Goal: Task Accomplishment & Management: Use online tool/utility

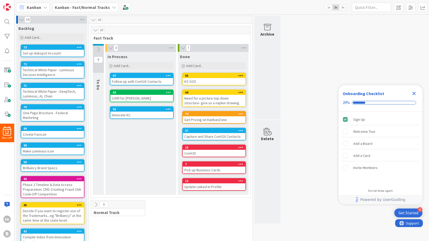
click at [415, 94] on icon "Close Checklist" at bounding box center [414, 93] width 3 height 3
click at [218, 100] on div "Need for a picture top down structure- give us a napkin drawing." at bounding box center [214, 101] width 63 height 12
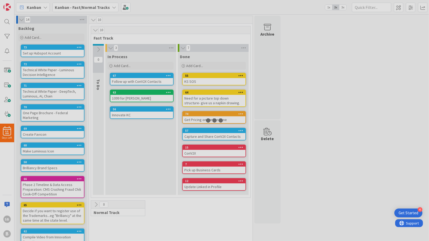
click at [218, 100] on div at bounding box center [214, 120] width 429 height 241
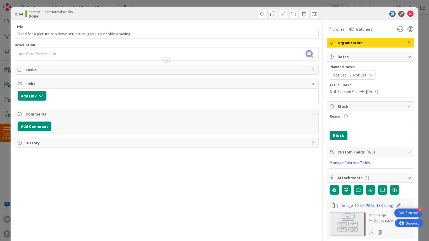
click at [351, 224] on img at bounding box center [348, 225] width 37 height 24
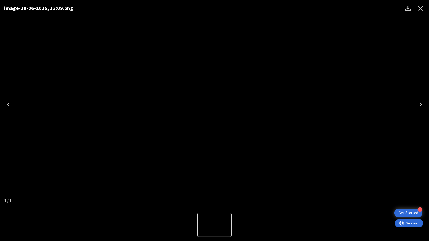
click at [420, 9] on icon "Close" at bounding box center [421, 8] width 8 height 8
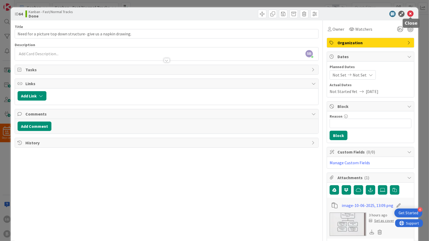
click at [412, 14] on icon at bounding box center [411, 14] width 6 height 6
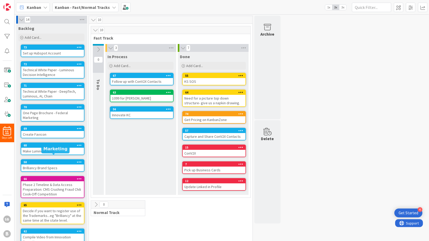
scroll to position [18, 0]
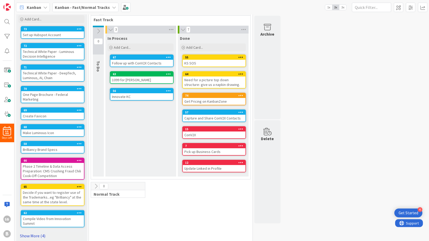
click at [29, 232] on link "Show More (4)" at bounding box center [51, 236] width 66 height 8
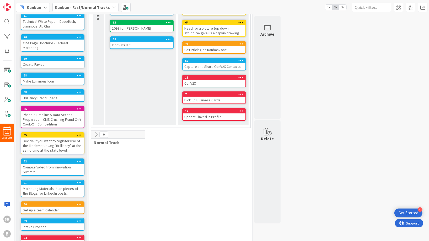
scroll to position [0, 0]
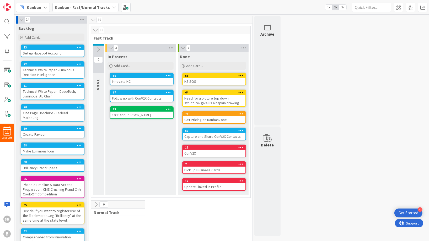
click at [90, 7] on b "Kanban - Fast/Normal Tracks" at bounding box center [82, 7] width 55 height 5
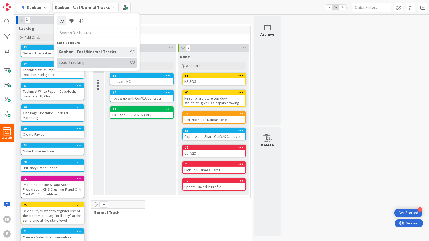
click at [69, 64] on h4 "Lead Tracking" at bounding box center [94, 62] width 71 height 5
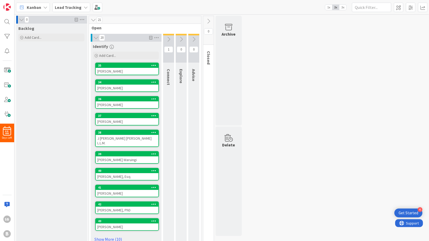
click at [299, 68] on div "0 Backlog Add Card... 21 Open 20 Identify Add Card... 35 [PERSON_NAME] 34 [PERS…" at bounding box center [221, 135] width 413 height 238
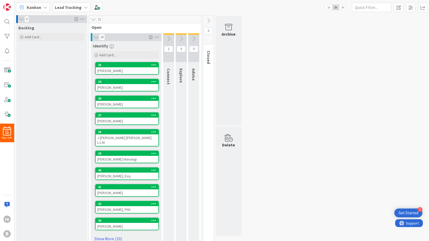
click at [170, 38] on icon at bounding box center [169, 39] width 6 height 6
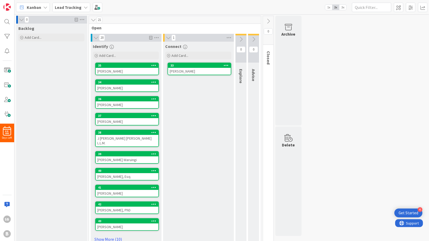
scroll to position [1, 0]
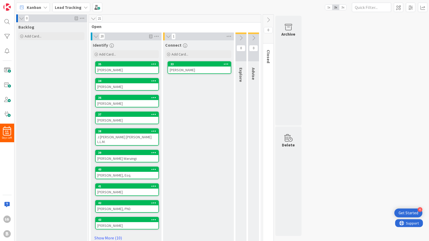
click at [75, 6] on b "Lead Tracking" at bounding box center [68, 7] width 27 height 5
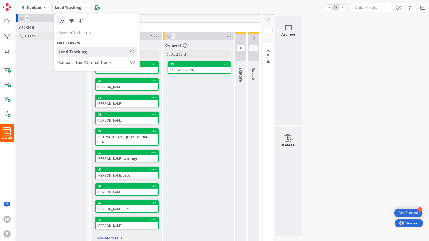
click at [193, 132] on div "Connect Add Card... 33 [PERSON_NAME]" at bounding box center [198, 143] width 70 height 206
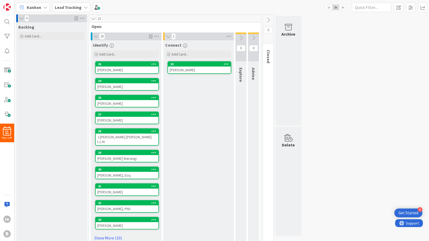
click at [119, 87] on div "[PERSON_NAME]" at bounding box center [127, 86] width 63 height 7
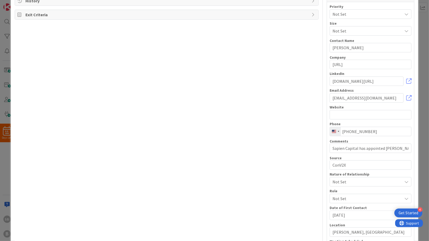
scroll to position [159, 0]
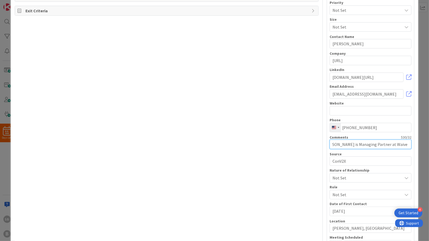
drag, startPoint x: 335, startPoint y: 142, endPoint x: 401, endPoint y: 142, distance: 66.1
click at [401, 142] on input "Sapien Capital has appointed [PERSON_NAME] as an advisor to the $65M Open Scien…" at bounding box center [371, 144] width 82 height 9
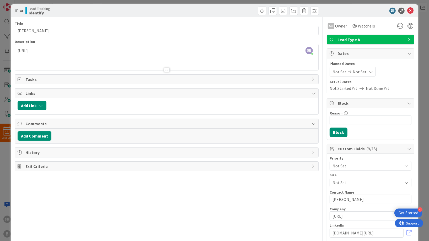
scroll to position [0, 0]
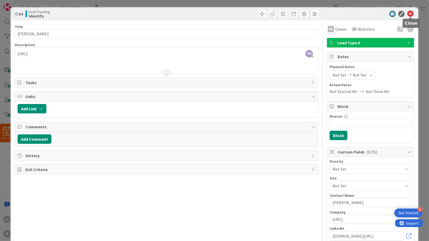
click at [412, 14] on icon at bounding box center [411, 14] width 6 height 6
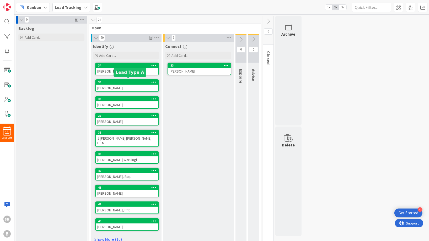
scroll to position [6, 0]
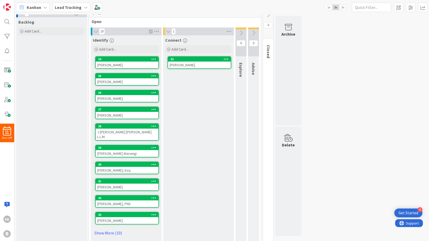
click at [82, 1] on div "Kanban Lead Tracking 1x 2x 3x" at bounding box center [221, 7] width 415 height 14
click at [71, 6] on b "Lead Tracking" at bounding box center [68, 7] width 27 height 5
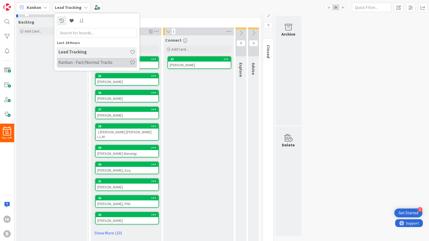
click at [76, 61] on h4 "Kanban - Fast/Normal Tracks" at bounding box center [94, 62] width 71 height 5
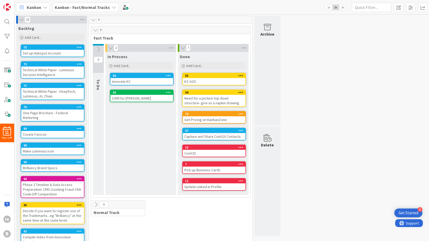
click at [138, 96] on div "1099 for [PERSON_NAME]" at bounding box center [141, 98] width 63 height 7
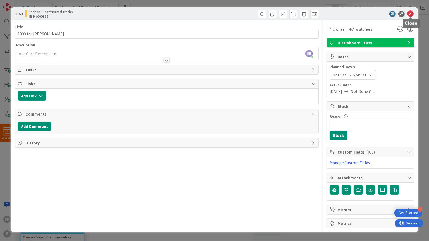
click at [409, 14] on icon at bounding box center [411, 14] width 6 height 6
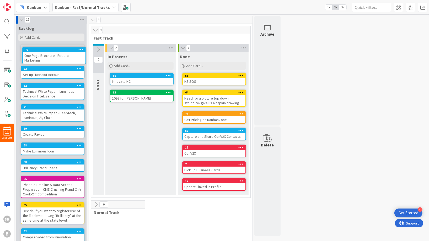
drag, startPoint x: 45, startPoint y: 94, endPoint x: 46, endPoint y: 52, distance: 41.8
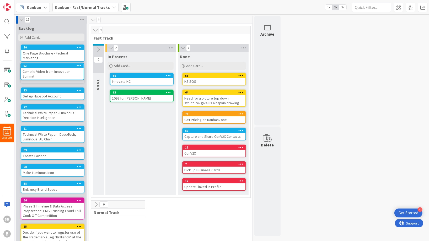
drag, startPoint x: 44, startPoint y: 207, endPoint x: 44, endPoint y: 66, distance: 140.7
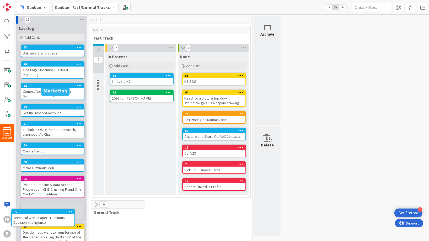
scroll to position [19, 0]
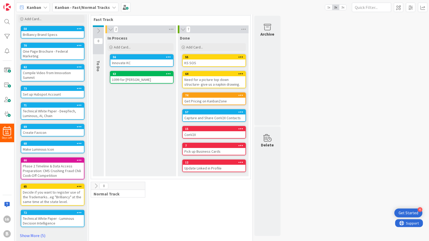
drag, startPoint x: 43, startPoint y: 101, endPoint x: 38, endPoint y: 215, distance: 114.0
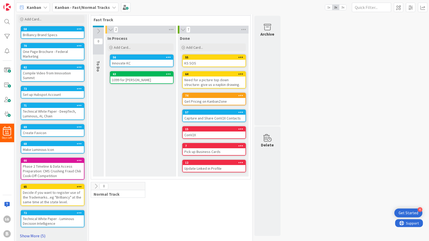
click at [36, 232] on link "Show More (5)" at bounding box center [51, 236] width 66 height 8
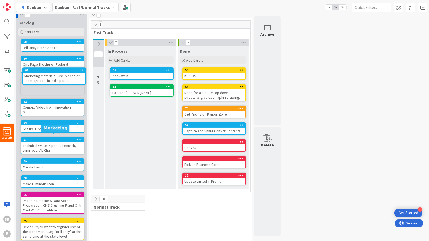
scroll to position [0, 0]
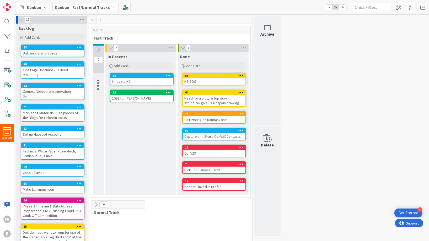
drag, startPoint x: 52, startPoint y: 136, endPoint x: 59, endPoint y: 125, distance: 13.6
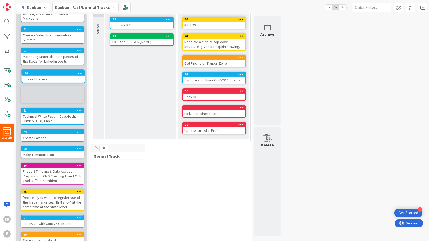
scroll to position [53, 0]
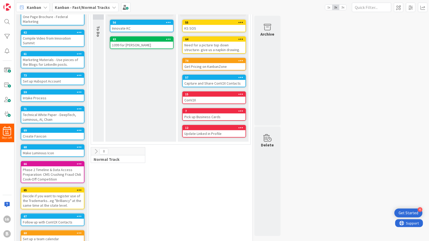
drag, startPoint x: 50, startPoint y: 173, endPoint x: 51, endPoint y: 99, distance: 74.3
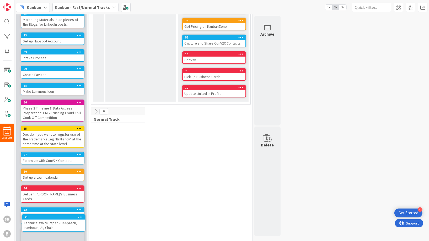
scroll to position [107, 0]
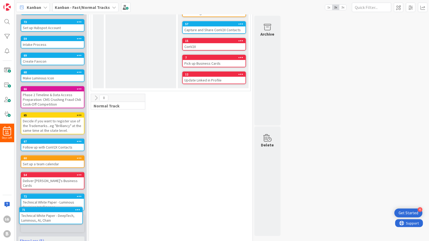
drag, startPoint x: 45, startPoint y: 103, endPoint x: 43, endPoint y: 210, distance: 106.8
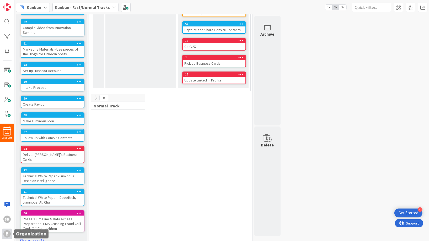
click at [8, 234] on div "B" at bounding box center [6, 234] width 7 height 7
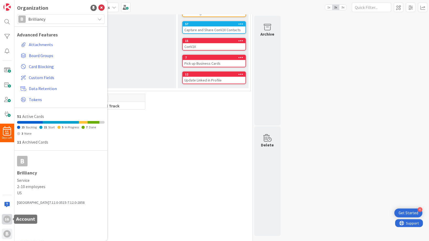
click at [8, 220] on div "SB" at bounding box center [6, 219] width 7 height 7
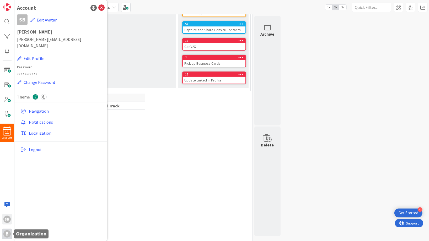
click at [8, 238] on div "B" at bounding box center [7, 234] width 10 height 10
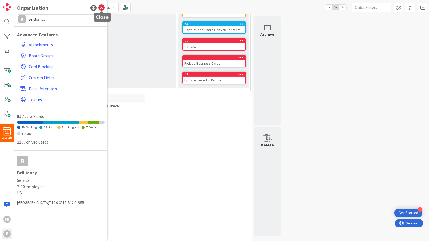
click at [103, 8] on icon at bounding box center [101, 8] width 6 height 6
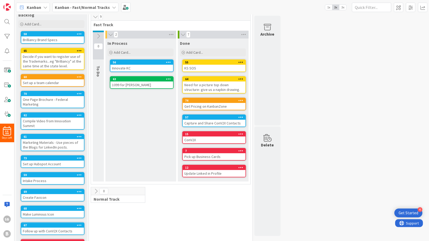
scroll to position [0, 0]
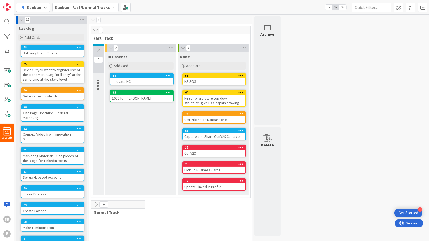
click at [356, 126] on div "15 Backlog Add Card... 58 Brilliancy Brand Specs 65 Decide if you want to regis…" at bounding box center [221, 187] width 413 height 343
click at [9, 72] on span at bounding box center [7, 70] width 10 height 10
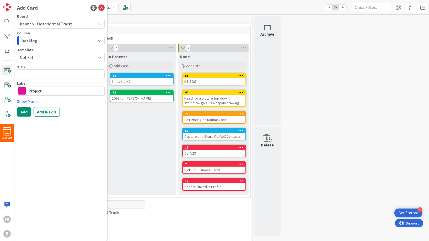
type textarea "x"
type textarea "Y"
type textarea "x"
type textarea "Yo"
type textarea "x"
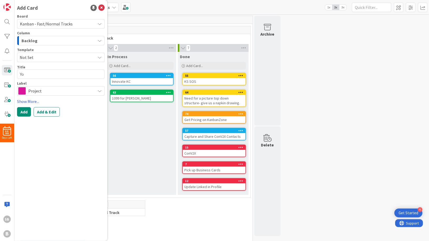
type textarea "You"
type textarea "x"
type textarea "Yout"
type textarea "x"
type textarea "Youtu"
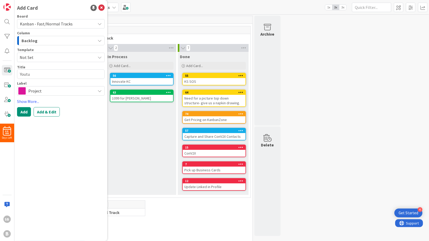
type textarea "x"
type textarea "Youtub"
type textarea "x"
type textarea "Youtube"
type textarea "x"
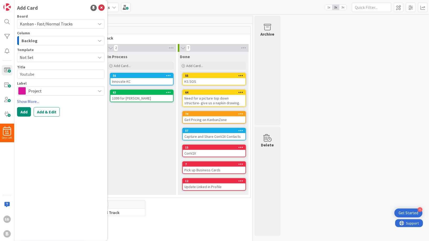
type textarea "Youtube"
type textarea "x"
type textarea "Youtube A"
type textarea "x"
type textarea "Youtube Ad"
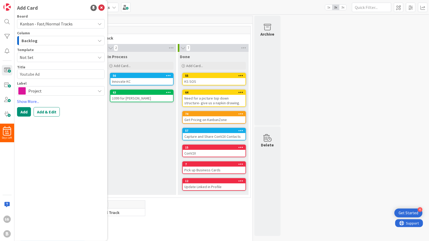
type textarea "x"
type textarea "Youtube Adm"
type textarea "x"
type textarea "Youtube Admi"
type textarea "x"
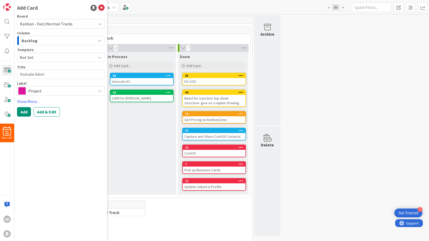
type textarea "Youtube Admin"
type textarea "x"
type textarea "Youtube Admin"
type textarea "x"
type textarea "Youtube Admin A"
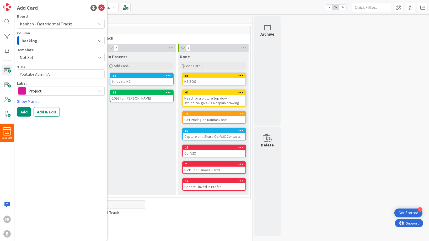
type textarea "x"
type textarea "Youtube Admin Ac"
type textarea "x"
type textarea "Youtube Admin Acc"
type textarea "x"
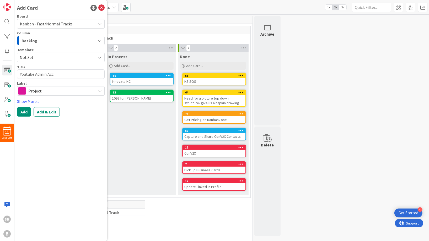
type textarea "Youtube Admin Acce"
type textarea "x"
type textarea "Youtube Admin Acces"
type textarea "x"
type textarea "Youtube Admin Access"
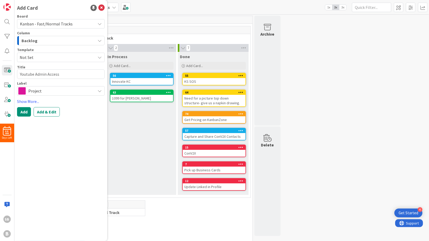
click at [45, 73] on textarea "Youtube Admin Access" at bounding box center [61, 74] width 88 height 9
click at [36, 73] on textarea "Youtube Admin Access" at bounding box center [61, 74] width 88 height 9
type textarea "x"
type textarea "Youtube CAdmin Access"
type textarea "x"
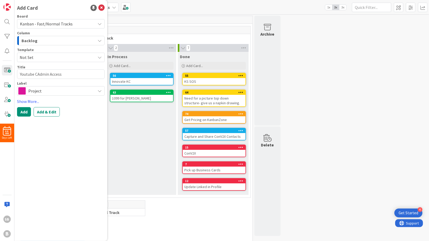
type textarea "Youtube ChAdmin Access"
type textarea "x"
type textarea "Youtube ChaAdmin Access"
type textarea "x"
type textarea "Youtube ChanAdmin Access"
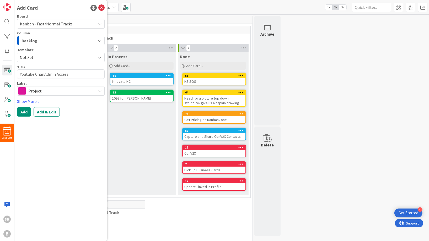
type textarea "x"
type textarea "Youtube ChannAdmin Access"
type textarea "x"
type textarea "Youtube ChanneAdmin Access"
type textarea "x"
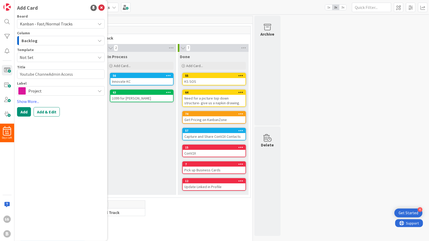
type textarea "Youtube ChannelAdmin Access"
type textarea "x"
type textarea "Youtube Channel Admin Access"
click at [39, 87] on div "Project" at bounding box center [61, 90] width 88 height 9
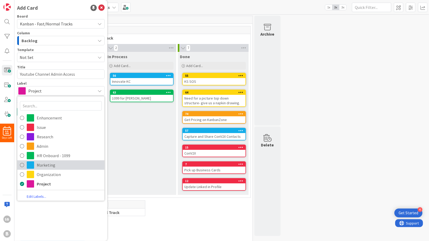
click at [39, 165] on span "Marketing" at bounding box center [69, 165] width 65 height 8
type textarea "x"
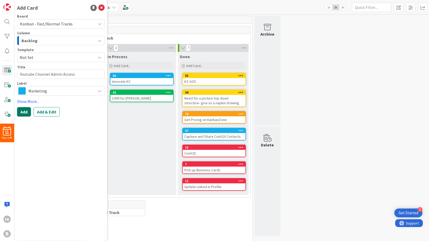
click at [25, 108] on button "Add" at bounding box center [24, 111] width 14 height 9
click at [102, 7] on icon at bounding box center [101, 8] width 6 height 6
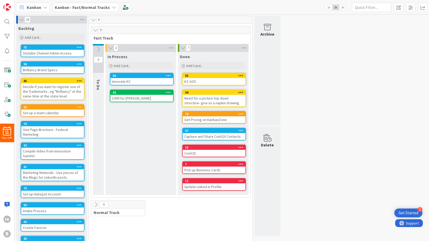
click at [333, 68] on div "16 Backlog Add Card... 75 Youtube Channel Admin Access 58 Brilliancy Brand Spec…" at bounding box center [221, 196] width 413 height 360
click at [80, 47] on icon at bounding box center [79, 47] width 5 height 4
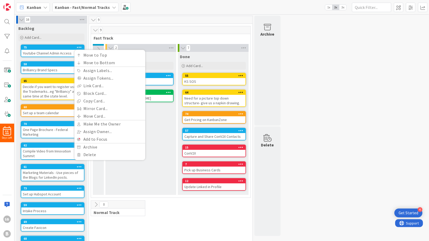
click at [307, 71] on div "16 Backlog Add Card... 75 Move to Top Move to Bottom Assign Labels... Assign To…" at bounding box center [221, 196] width 413 height 360
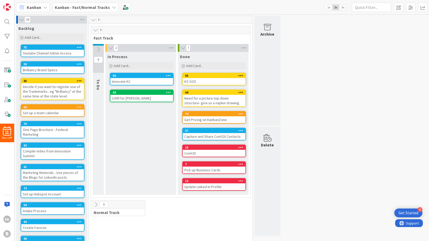
click at [19, 18] on icon at bounding box center [22, 19] width 6 height 5
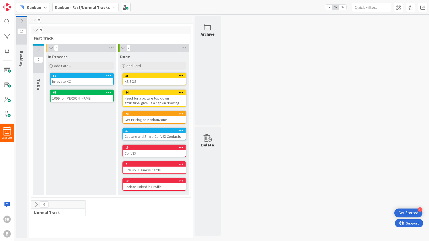
click at [234, 67] on div "16 Backlog 9 9 Fast Track 0 To Do 2 In Process Add Card... 56 Innovate KC 63 10…" at bounding box center [221, 129] width 413 height 226
click at [124, 49] on icon at bounding box center [123, 47] width 6 height 5
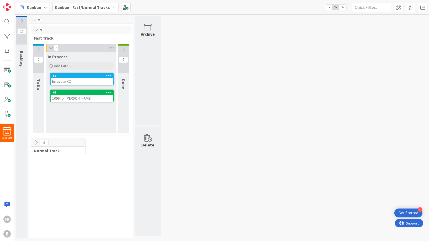
click at [50, 45] on icon at bounding box center [51, 47] width 6 height 5
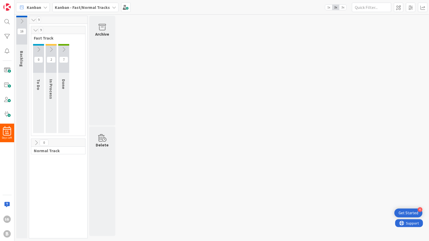
click at [228, 92] on div "16 Backlog 9 9 Fast Track 0 To Do 2 In Process 7 Done 0 Normal Track Archive De…" at bounding box center [221, 129] width 413 height 226
click at [193, 52] on div "16 Backlog 9 9 Fast Track 0 To Do 2 In Process 7 Done 0 Normal Track Archive De…" at bounding box center [221, 129] width 413 height 226
click at [88, 4] on div "Kanban - Fast/Normal Tracks" at bounding box center [85, 7] width 66 height 9
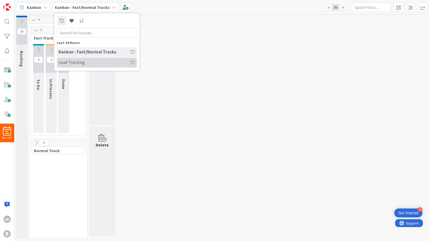
click at [81, 62] on h4 "Lead Tracking" at bounding box center [94, 62] width 71 height 5
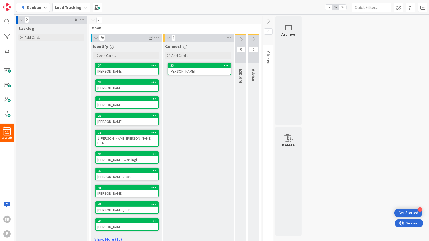
click at [34, 8] on span "Kanban" at bounding box center [34, 7] width 14 height 6
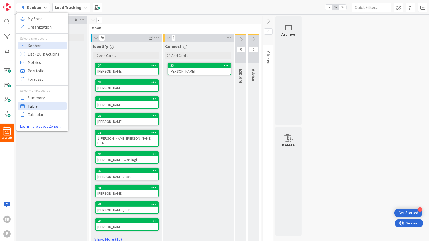
click at [38, 105] on span "Table" at bounding box center [47, 106] width 38 height 8
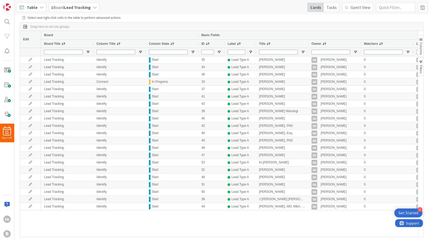
click at [33, 7] on span "Table" at bounding box center [32, 7] width 11 height 6
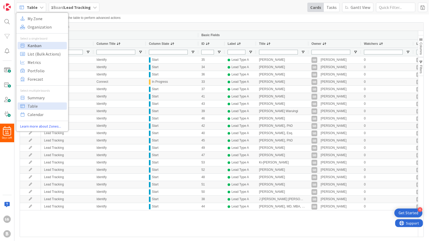
click at [39, 47] on span "Kanban" at bounding box center [47, 46] width 38 height 8
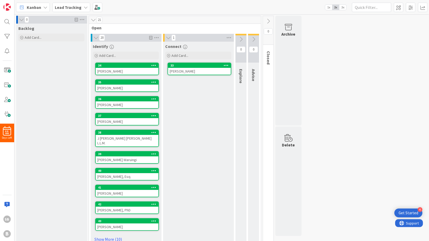
click at [333, 47] on div "0 Backlog Add Card... 21 Open 20 Identify Add Card... 34 [PERSON_NAME] 35 [PERS…" at bounding box center [221, 135] width 413 height 238
click at [64, 7] on b "Lead Tracking" at bounding box center [68, 7] width 27 height 5
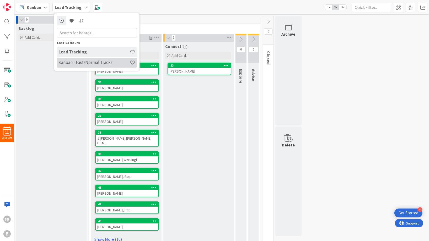
click at [74, 63] on h4 "Kanban - Fast/Normal Tracks" at bounding box center [94, 62] width 71 height 5
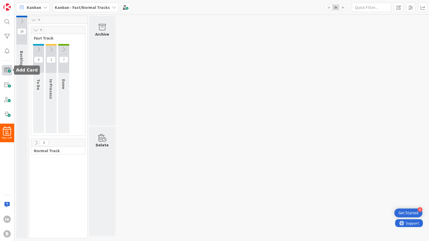
click at [7, 70] on span at bounding box center [7, 70] width 10 height 10
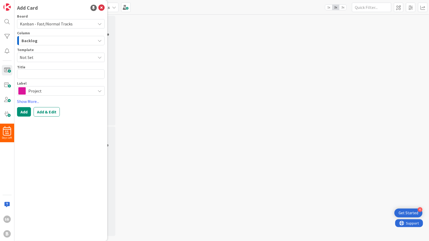
click at [44, 77] on textarea at bounding box center [61, 74] width 88 height 9
type textarea "x"
type textarea "P"
type textarea "x"
type textarea "PP"
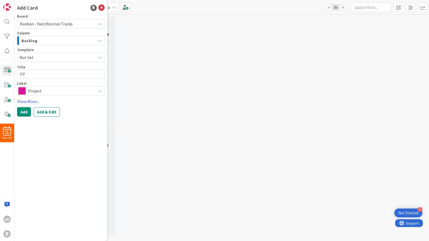
type textarea "x"
type textarea "PPT"
type textarea "x"
type textarea "PPT"
type textarea "x"
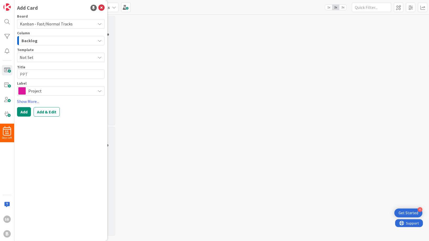
type textarea "PPT T"
type textarea "x"
type textarea "PPT Te"
type textarea "x"
type textarea "PPT Tem"
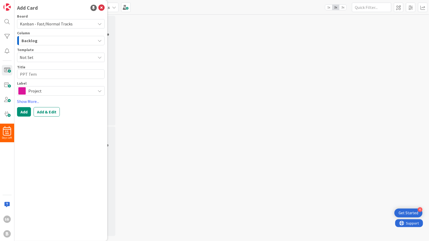
type textarea "x"
type textarea "PPT Temp"
type textarea "x"
type textarea "PPT Templ"
type textarea "x"
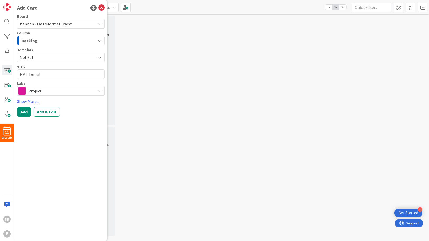
type textarea "PPT Templa"
type textarea "x"
type textarea "PPT Templat"
type textarea "x"
type textarea "PPT Template"
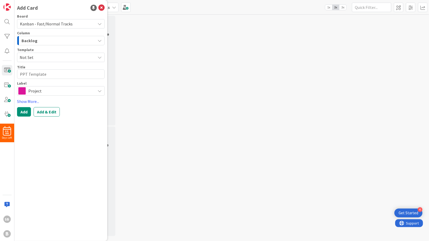
type textarea "x"
type textarea "PPT Template"
type textarea "x"
type textarea "PPT Template f"
type textarea "x"
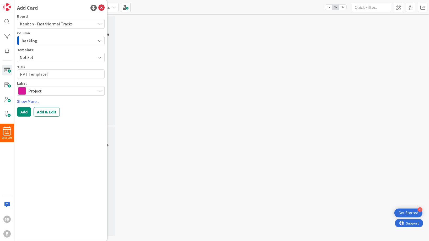
type textarea "PPT Template fr"
type textarea "x"
type textarea "PPT Template fro"
type textarea "x"
type textarea "PPT Template from"
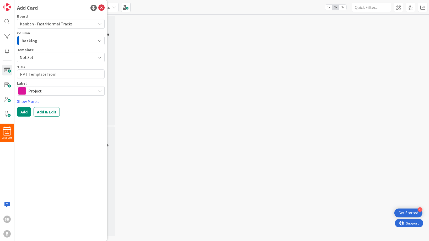
type textarea "x"
type textarea "PPT Template from"
type textarea "x"
type textarea "PPT Template from D"
type textarea "x"
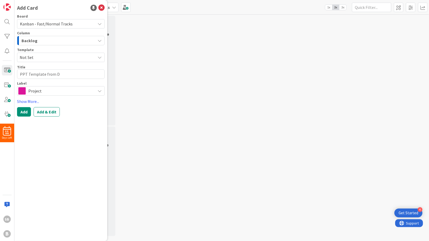
type textarea "PPT Template from Da"
type textarea "x"
type textarea "PPT Template from Dat"
type textarea "x"
type textarea "PPT Template from Data"
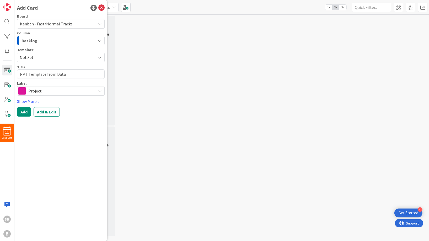
type textarea "x"
type textarea "PPT Template from Dat"
type textarea "x"
type textarea "PPT Template from Da"
type textarea "x"
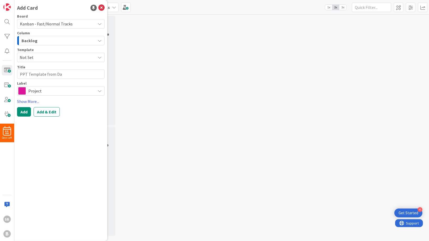
type textarea "PPT Template from D"
type textarea "x"
type textarea "PPT Template from"
type textarea "x"
type textarea "PPT Template from A"
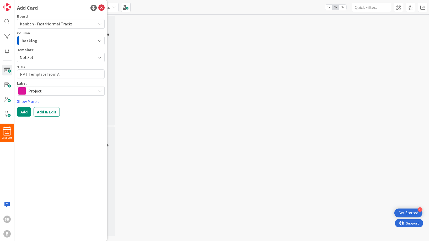
type textarea "x"
type textarea "PPT Template from Ai"
type textarea "x"
type textarea "PPT Template from AiD"
type textarea "x"
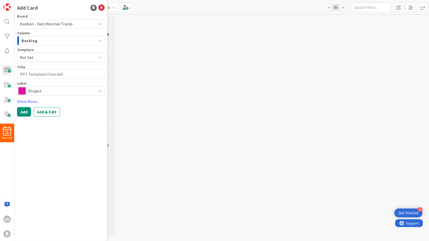
type textarea "PPT Template from [PERSON_NAME]"
type textarea "x"
type textarea "PPT Template from AiDat"
type textarea "x"
type textarea "PPT Template from AiData"
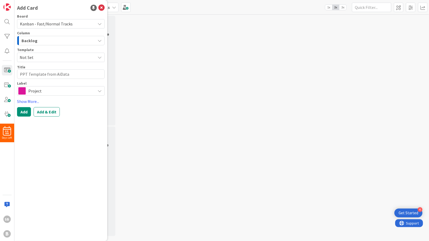
type textarea "x"
type textarea "PPT Template from AiDataH"
type textarea "x"
type textarea "PPT Template from AiDataHi"
type textarea "x"
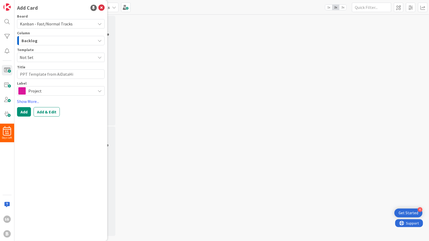
type textarea "PPT Template from AiDataHig"
type textarea "x"
type textarea "PPT Template from AiDataHigh"
type textarea "x"
type textarea "PPT Template from AiDataHighw"
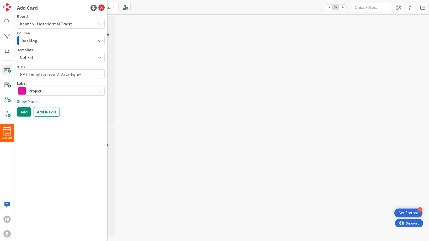
type textarea "x"
type textarea "PPT Template from AiDataHighwa"
type textarea "x"
type textarea "PPT Template from AiDataHighway"
click at [55, 92] on span "Project" at bounding box center [60, 90] width 65 height 7
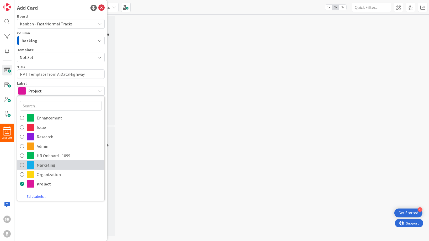
click at [51, 164] on span "Marketing" at bounding box center [69, 165] width 65 height 8
type textarea "x"
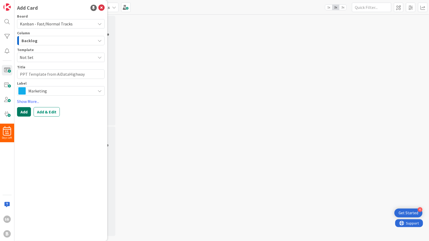
click at [24, 111] on button "Add" at bounding box center [24, 111] width 14 height 9
click at [103, 8] on icon at bounding box center [101, 8] width 6 height 6
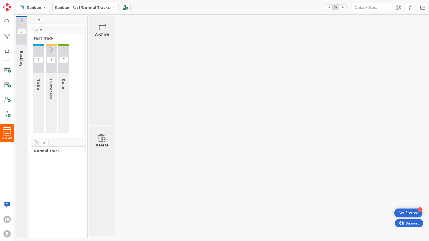
click at [23, 23] on icon at bounding box center [22, 21] width 6 height 6
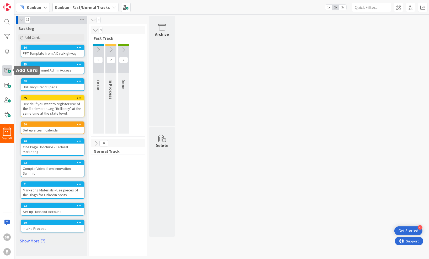
click at [9, 70] on span at bounding box center [7, 70] width 10 height 10
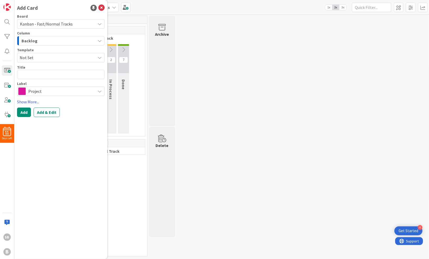
click at [39, 75] on textarea at bounding box center [61, 74] width 88 height 9
type textarea "x"
type textarea "u"
type textarea "x"
type textarea "up"
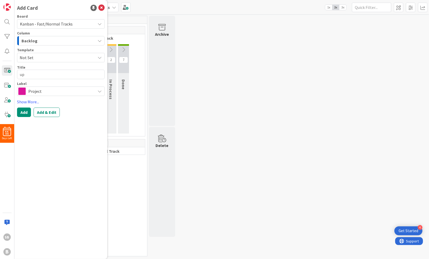
type textarea "x"
type textarea "upd"
type textarea "x"
type textarea "upda"
type textarea "x"
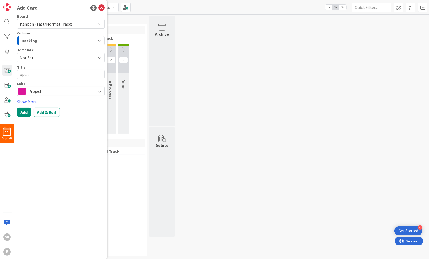
type textarea "updat"
type textarea "x"
type textarea "update"
type textarea "x"
type textarea "update"
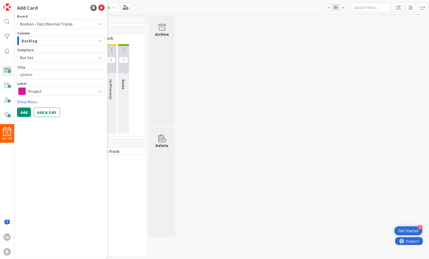
type textarea "x"
type textarea "update s"
type textarea "x"
type textarea "update si"
type textarea "x"
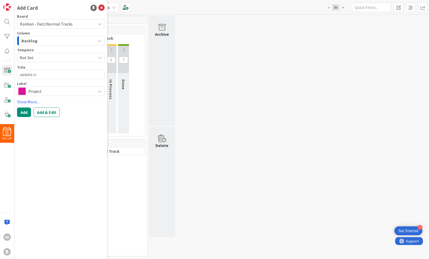
type textarea "update sig"
type textarea "x"
type textarea "update sign"
type textarea "x"
type textarea "update signa"
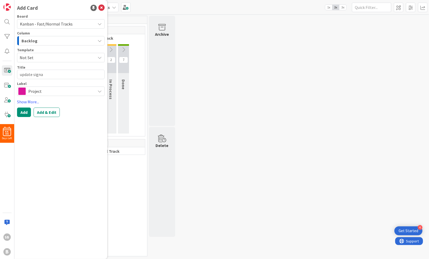
type textarea "x"
type textarea "update signat"
type textarea "x"
type textarea "update signatu"
type textarea "x"
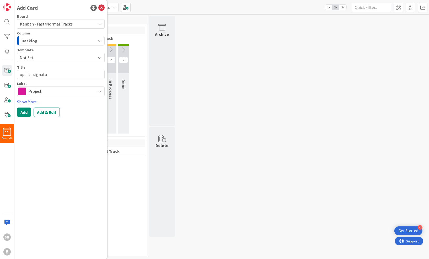
type textarea "update signatur"
type textarea "x"
type textarea "update signature"
type textarea "x"
type textarea "update signature"
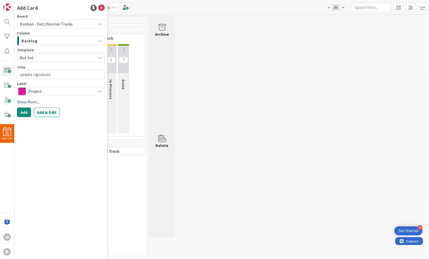
type textarea "x"
type textarea "update signature o"
type textarea "x"
type textarea "update signature on"
type textarea "x"
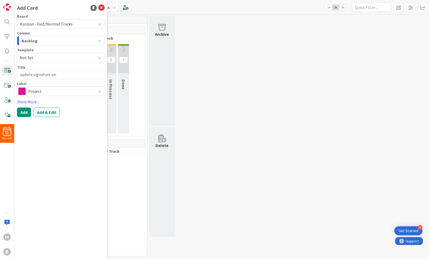
type textarea "update signature on"
click at [48, 89] on span "Project" at bounding box center [60, 90] width 65 height 7
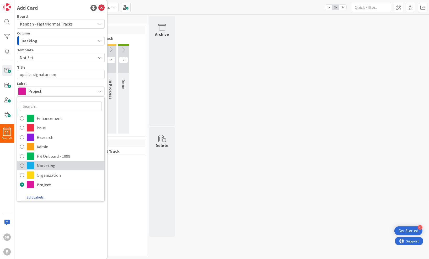
click at [56, 163] on span "Marketing" at bounding box center [69, 165] width 65 height 8
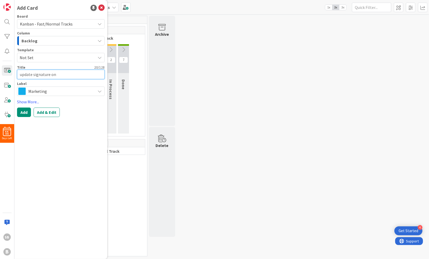
click at [64, 74] on textarea "update signature on" at bounding box center [61, 74] width 88 height 9
type textarea "x"
type textarea "update signature on i"
type textarea "x"
type textarea "update signature on in"
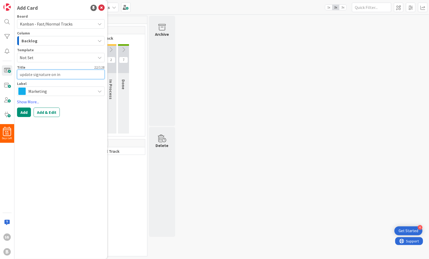
type textarea "x"
type textarea "update signature on inf"
type textarea "x"
type textarea "update signature on info"
type textarea "x"
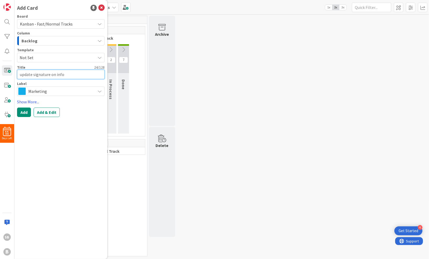
type textarea "update signature on info@"
type textarea "x"
type textarea "update signature on info@d"
type textarea "x"
type textarea "update signature on info@de"
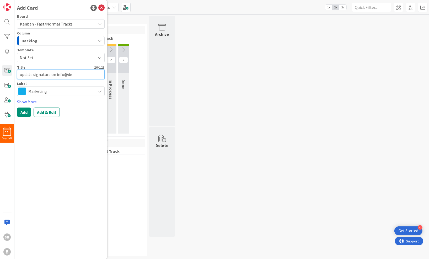
type textarea "x"
type textarea "update signature on info@deep"
type textarea "x"
type textarea "update signature on info@deept"
type textarea "x"
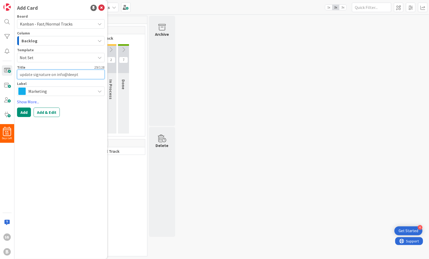
type textarea "update signature on info@deepte"
type textarea "x"
type textarea "update signature on info@deeptec"
click at [57, 169] on div "Add Card Board Kanban - Fast/Normal Tracks Column Backlog Template Not Set Titl…" at bounding box center [60, 129] width 93 height 259
click at [24, 113] on button "Add" at bounding box center [24, 111] width 14 height 9
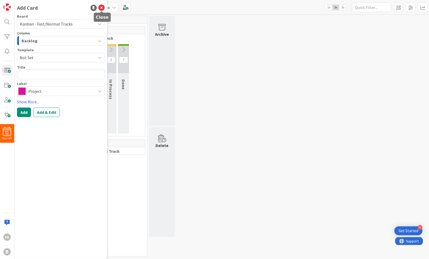
click at [100, 8] on icon at bounding box center [101, 8] width 6 height 6
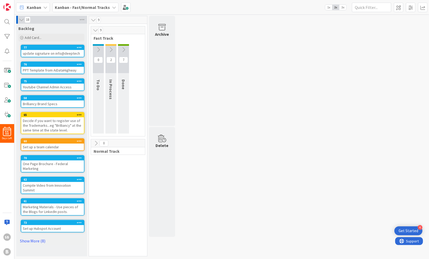
click at [263, 67] on div "18 Backlog Add Card... 77 update signature on info@deeptech 76 PPT Template fro…" at bounding box center [221, 137] width 413 height 243
